Goal: Task Accomplishment & Management: Complete application form

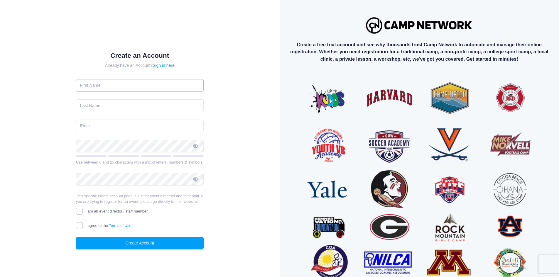
click at [97, 87] on input "text" at bounding box center [140, 85] width 128 height 13
type input "Beatrice"
type input "Paxson"
type input "beapaxson@gmail.com"
click at [101, 87] on input "text" at bounding box center [140, 85] width 128 height 13
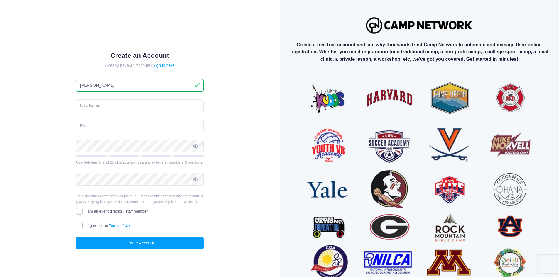
type input "Beatrice"
type input "Paxson"
type input "bpaxson@stockfarm.com"
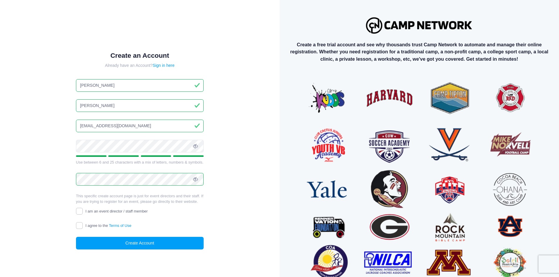
click at [79, 209] on input "I am an event director / staff member" at bounding box center [79, 211] width 7 height 7
checkbox input "true"
click at [80, 227] on input "I agree to the Terms of Use" at bounding box center [79, 225] width 7 height 7
checkbox input "true"
click at [124, 247] on button "Create Account" at bounding box center [140, 243] width 128 height 13
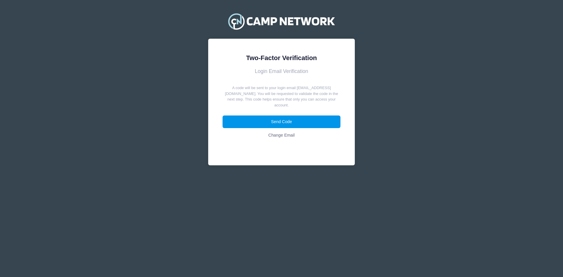
click at [297, 120] on button "Send Code" at bounding box center [282, 122] width 118 height 13
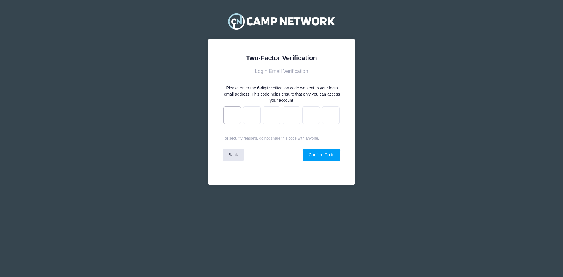
click at [235, 117] on input "text" at bounding box center [233, 115] width 18 height 18
paste input "e"
type input "7"
type input "0"
type input "2"
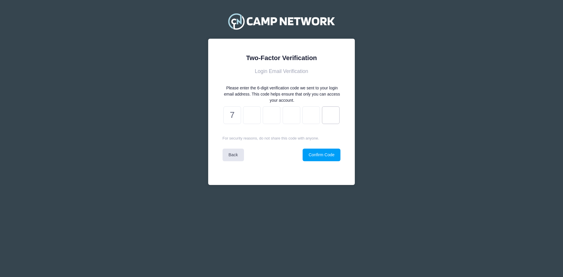
type input "c"
type input "9"
type input "e"
click at [321, 160] on button "Confirm Code" at bounding box center [322, 155] width 38 height 13
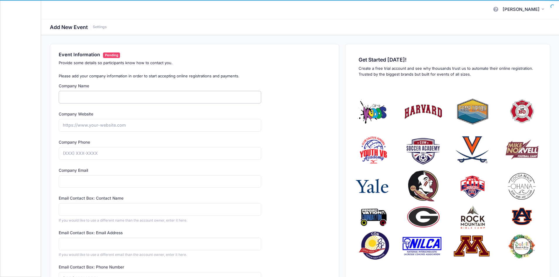
click at [97, 97] on input "Company Name" at bounding box center [160, 97] width 202 height 13
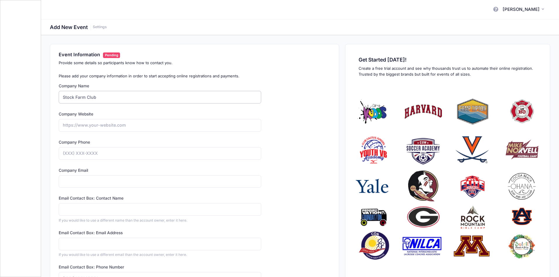
type input "Stock Farm Club"
click at [96, 126] on input "Company Website" at bounding box center [160, 125] width 202 height 13
type input "https://www.stockfarm.com"
type input "(406) 375-1887"
click at [105, 182] on input "Company Email" at bounding box center [160, 181] width 202 height 13
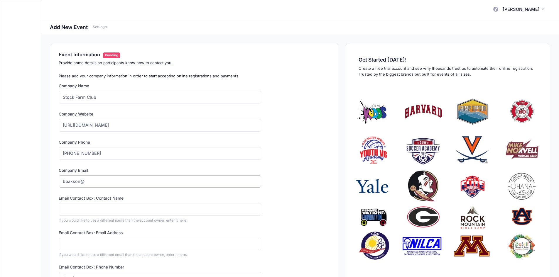
type input "bpaxson@stockfarm.com"
click at [96, 215] on input "Email Contact Box: Contact Name" at bounding box center [160, 209] width 202 height 13
click at [44, 204] on div "Event Information Pending Provide some details so participants know how to cont…" at bounding box center [300, 223] width 518 height 359
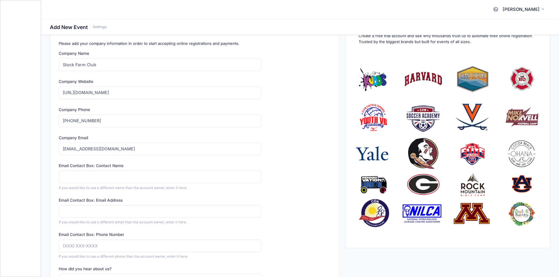
scroll to position [117, 0]
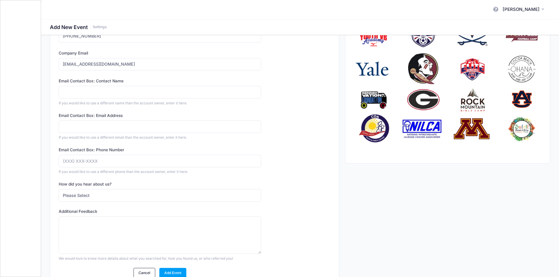
click at [138, 84] on div "Email Contact Box: Contact Name If you would like to use a different name than …" at bounding box center [160, 92] width 202 height 28
click at [127, 92] on input "Email Contact Box: Contact Name" at bounding box center [160, 92] width 202 height 13
type input "Beatrice"
type input "beapaxson@gmail.com"
click at [84, 160] on input "Email Contact Box: Phone Number" at bounding box center [160, 161] width 202 height 13
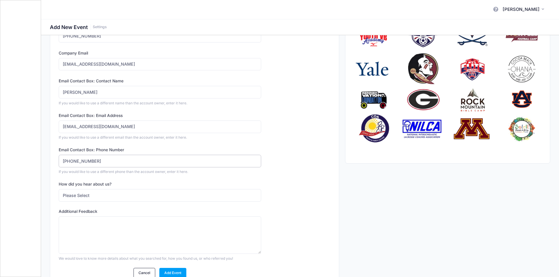
type input "(406) 360-0179"
click at [94, 198] on select "Please Select Web Search Customer Referral Other" at bounding box center [160, 195] width 202 height 13
select select "web"
click at [59, 189] on select "Please Select Web Search Customer Referral Other" at bounding box center [160, 195] width 202 height 13
click at [97, 230] on textarea "What did you search for?" at bounding box center [160, 235] width 202 height 38
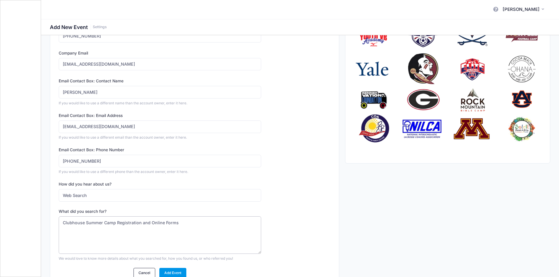
type textarea "Clubhouse Summer Camp Registration and Online Forms"
click at [168, 272] on link "Add Event" at bounding box center [172, 273] width 27 height 10
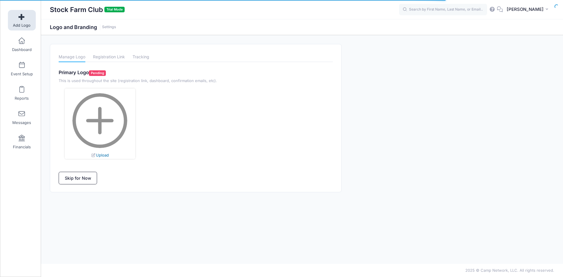
click at [107, 154] on link "Upload" at bounding box center [100, 155] width 18 height 5
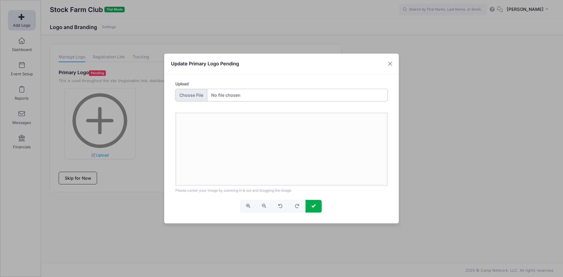
click at [198, 94] on input "Upload" at bounding box center [281, 95] width 213 height 13
click at [184, 95] on input "Upload" at bounding box center [281, 95] width 213 height 13
type input "C:\fakepath\thumbnail_Kids_Logo_2025.png"
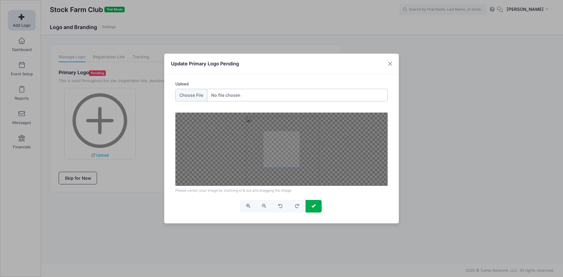
drag, startPoint x: 282, startPoint y: 154, endPoint x: 283, endPoint y: 159, distance: 5.4
click at [283, 159] on span at bounding box center [281, 149] width 35 height 35
drag, startPoint x: 265, startPoint y: 132, endPoint x: 261, endPoint y: 134, distance: 4.1
click at [261, 134] on div at bounding box center [281, 149] width 213 height 73
click at [262, 206] on span "button" at bounding box center [264, 206] width 4 height 4
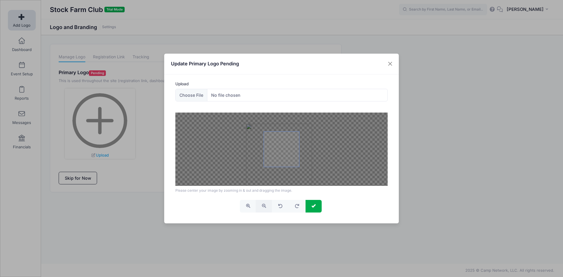
click at [262, 206] on span "button" at bounding box center [264, 206] width 4 height 4
drag, startPoint x: 278, startPoint y: 150, endPoint x: 280, endPoint y: 142, distance: 8.5
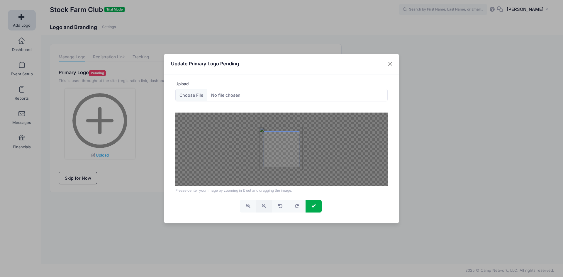
click at [280, 142] on span at bounding box center [281, 149] width 35 height 35
click at [265, 203] on button "button" at bounding box center [264, 206] width 16 height 13
click at [278, 158] on span at bounding box center [281, 149] width 35 height 35
click at [313, 207] on span "submit" at bounding box center [314, 206] width 4 height 4
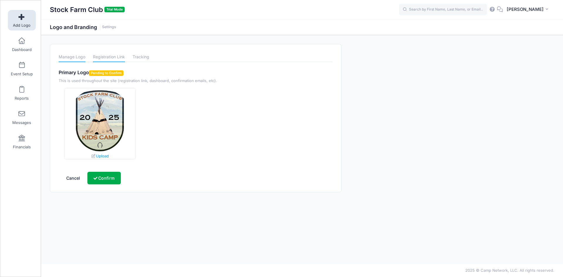
click at [98, 54] on link "Registration Link" at bounding box center [109, 57] width 32 height 10
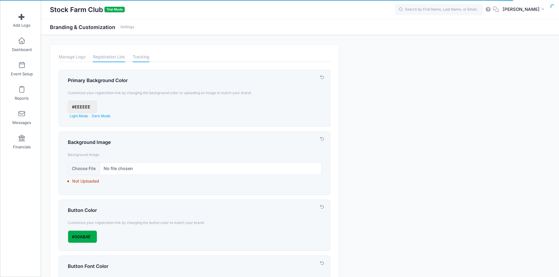
click at [137, 56] on link "Tracking" at bounding box center [141, 57] width 17 height 10
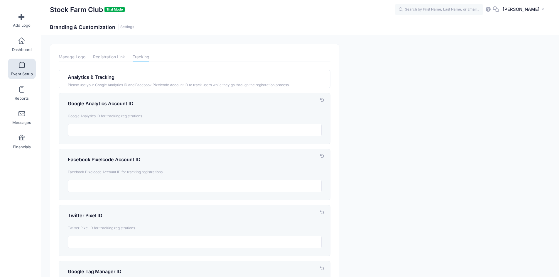
click at [22, 68] on span at bounding box center [22, 65] width 0 height 6
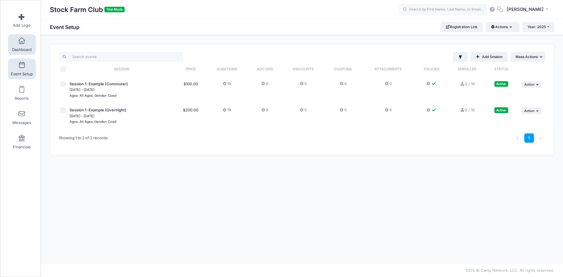
click at [22, 43] on span at bounding box center [22, 41] width 0 height 6
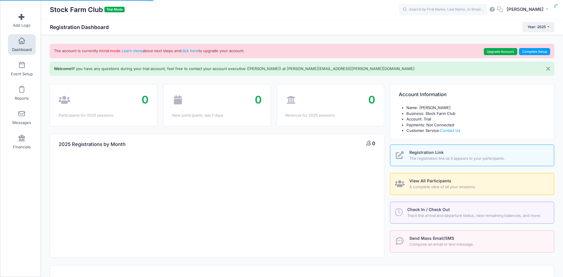
select select
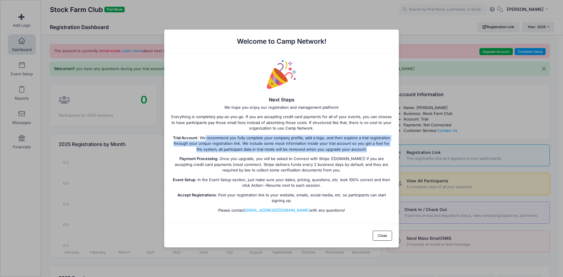
drag, startPoint x: 207, startPoint y: 138, endPoint x: 375, endPoint y: 151, distance: 168.6
click at [375, 151] on p "Trial Account : We recommend you fully complete your company profile, add a log…" at bounding box center [281, 143] width 221 height 17
drag, startPoint x: 213, startPoint y: 158, endPoint x: 328, endPoint y: 171, distance: 116.0
click at [328, 171] on p "Payment Processing : Once you upgrade, you will be asked to Connect with Stripe…" at bounding box center [281, 164] width 221 height 17
click at [390, 240] on button "Close" at bounding box center [383, 236] width 20 height 10
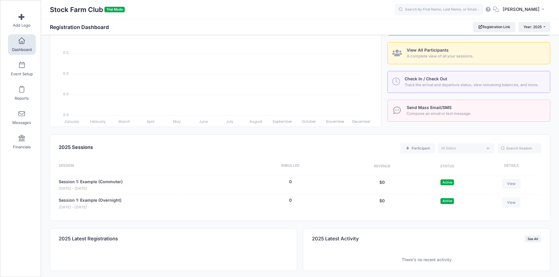
scroll to position [147, 0]
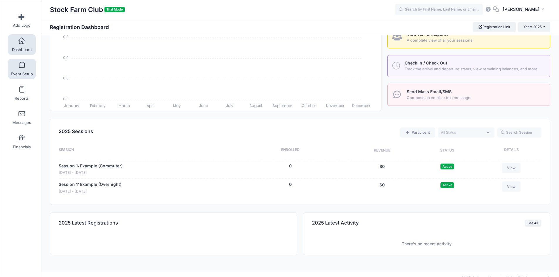
click at [17, 65] on link "Event Setup" at bounding box center [22, 69] width 28 height 21
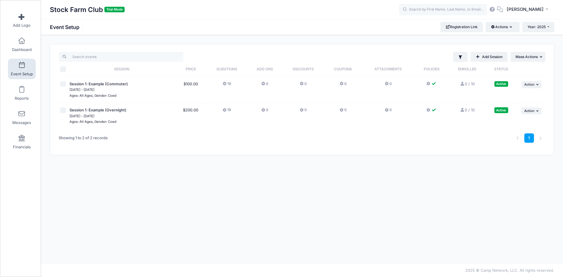
click at [226, 86] on button "19" at bounding box center [227, 85] width 9 height 9
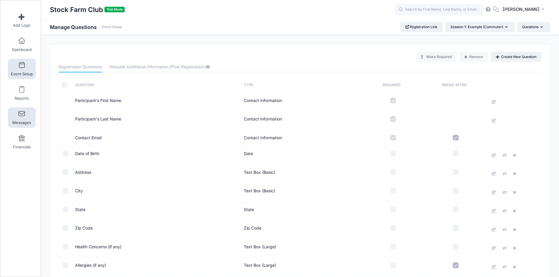
click at [22, 117] on span at bounding box center [22, 114] width 0 height 6
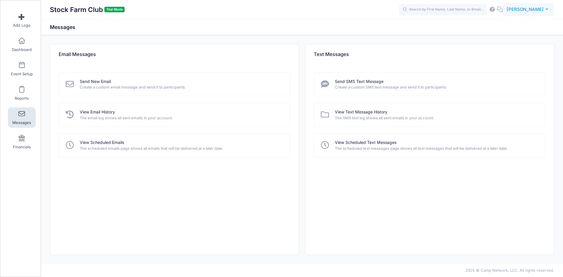
click at [523, 12] on span "[PERSON_NAME]" at bounding box center [525, 9] width 37 height 6
click at [492, 49] on link "Settings" at bounding box center [513, 48] width 71 height 11
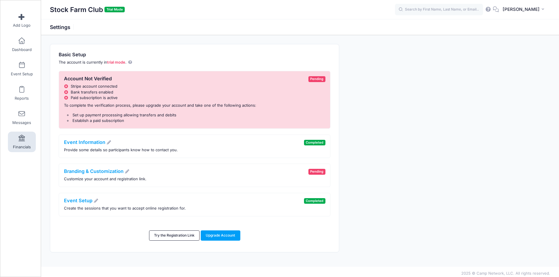
click at [13, 141] on link "Financials" at bounding box center [22, 142] width 28 height 21
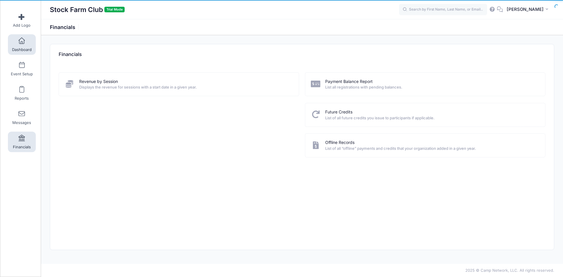
click at [22, 38] on span at bounding box center [22, 41] width 0 height 6
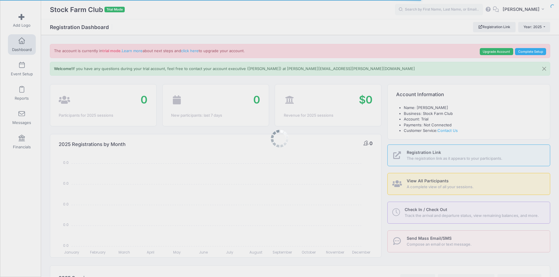
select select
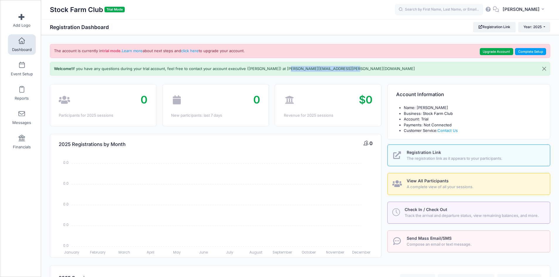
drag, startPoint x: 335, startPoint y: 69, endPoint x: 285, endPoint y: 72, distance: 50.0
click at [285, 72] on div "Welcome! If you have any questions during your trial account, feel free to cont…" at bounding box center [300, 69] width 500 height 14
copy p "[PERSON_NAME][EMAIL_ADDRESS][PERSON_NAME][DOMAIN_NAME]"
